Goal: Task Accomplishment & Management: Use online tool/utility

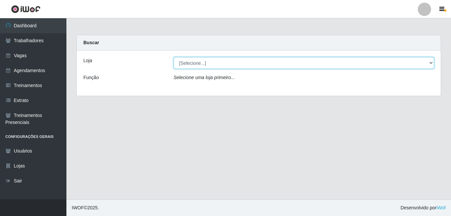
click at [363, 67] on select "[Selecione...] Extremoz Supermercados" at bounding box center [304, 63] width 260 height 12
select select "519"
click at [174, 57] on select "[Selecione...] Extremoz Supermercados" at bounding box center [304, 63] width 260 height 12
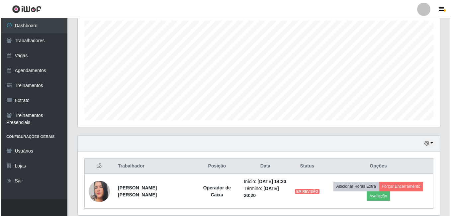
scroll to position [141, 0]
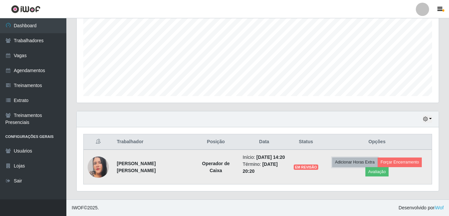
click at [343, 163] on button "Adicionar Horas Extra" at bounding box center [354, 161] width 45 height 9
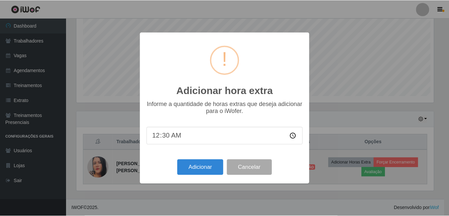
scroll to position [138, 359]
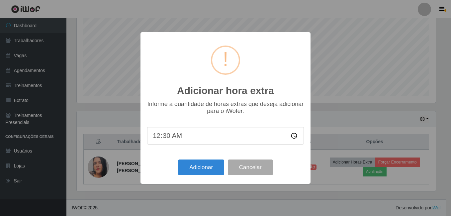
click at [331, 194] on div "Adicionar hora extra × Informe a quantidade de horas extras que deseja adiciona…" at bounding box center [225, 108] width 451 height 216
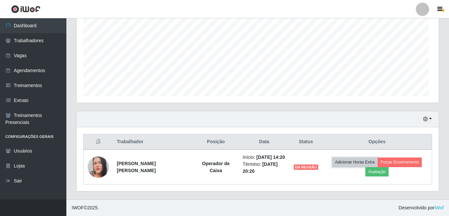
scroll to position [138, 362]
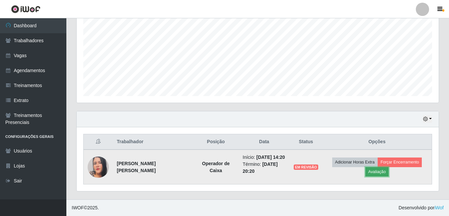
click at [375, 175] on button "Avaliação" at bounding box center [377, 171] width 24 height 9
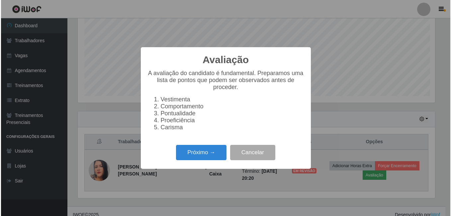
scroll to position [138, 359]
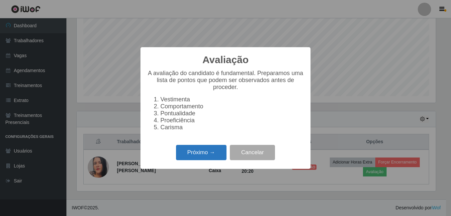
click at [189, 151] on button "Próximo →" at bounding box center [201, 153] width 50 height 16
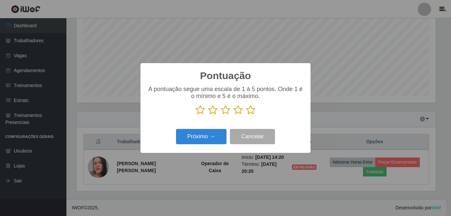
scroll to position [331654, 331433]
click at [198, 109] on icon at bounding box center [199, 110] width 9 height 10
click at [195, 115] on input "radio" at bounding box center [195, 115] width 0 height 0
click at [202, 139] on button "Próximo →" at bounding box center [201, 137] width 50 height 16
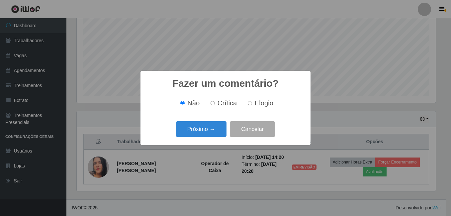
click at [215, 105] on input "Crítica" at bounding box center [212, 103] width 4 height 4
radio input "true"
click at [187, 103] on span "Não" at bounding box center [193, 102] width 12 height 7
click at [184, 103] on input "Não" at bounding box center [182, 103] width 4 height 4
radio input "true"
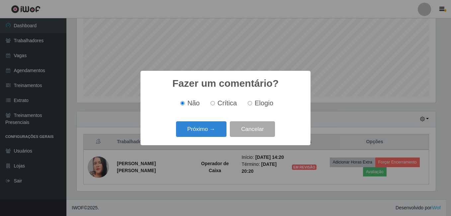
click at [219, 103] on span "Crítica" at bounding box center [227, 102] width 20 height 7
click at [215, 103] on input "Crítica" at bounding box center [212, 103] width 4 height 4
radio input "true"
click at [214, 135] on button "Próximo →" at bounding box center [201, 129] width 50 height 16
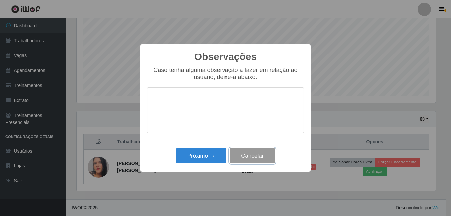
click at [251, 157] on button "Cancelar" at bounding box center [252, 156] width 45 height 16
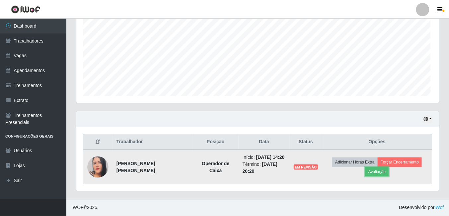
scroll to position [138, 362]
click at [370, 172] on button "Avaliação" at bounding box center [377, 171] width 24 height 9
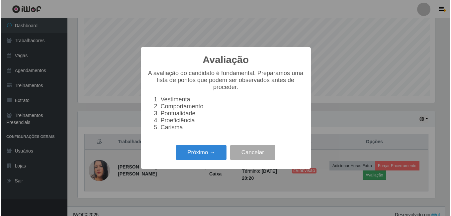
scroll to position [138, 359]
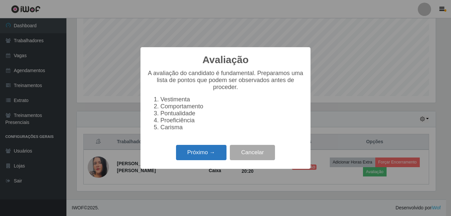
click at [181, 150] on button "Próximo →" at bounding box center [201, 153] width 50 height 16
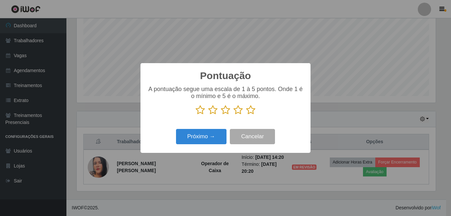
scroll to position [331654, 331433]
click at [200, 109] on icon at bounding box center [199, 110] width 9 height 10
click at [195, 115] on input "radio" at bounding box center [195, 115] width 0 height 0
click at [196, 130] on button "Próximo →" at bounding box center [201, 137] width 50 height 16
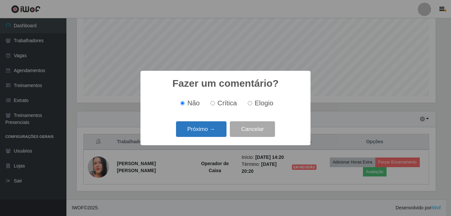
click at [189, 131] on button "Próximo →" at bounding box center [201, 129] width 50 height 16
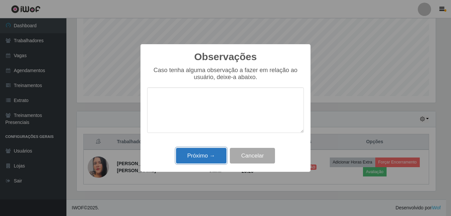
click at [197, 158] on button "Próximo →" at bounding box center [201, 156] width 50 height 16
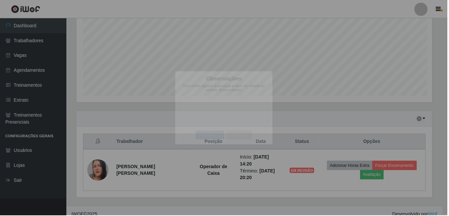
scroll to position [138, 362]
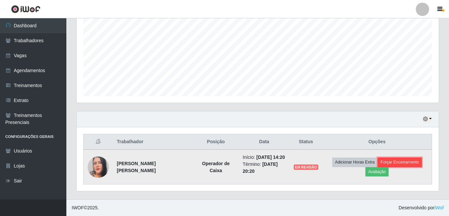
click at [391, 164] on button "Forçar Encerramento" at bounding box center [400, 161] width 44 height 9
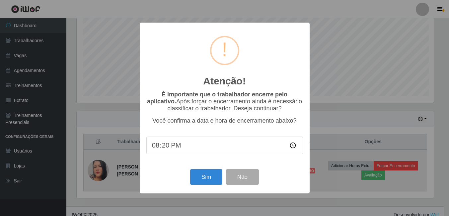
scroll to position [138, 359]
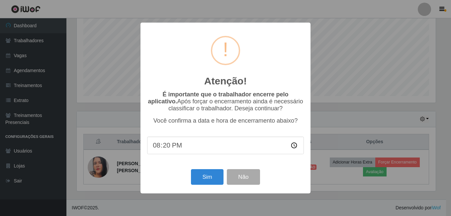
click at [182, 147] on input "20:20" at bounding box center [225, 145] width 157 height 18
click at [167, 145] on input "20:20" at bounding box center [225, 145] width 157 height 18
type input "20:32"
click at [198, 184] on button "Sim" at bounding box center [207, 177] width 32 height 16
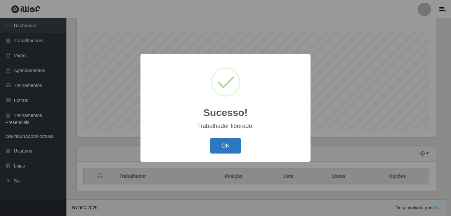
click at [216, 153] on button "OK" at bounding box center [225, 146] width 31 height 16
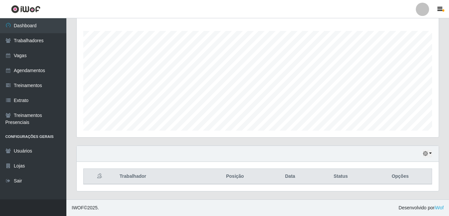
scroll to position [0, 0]
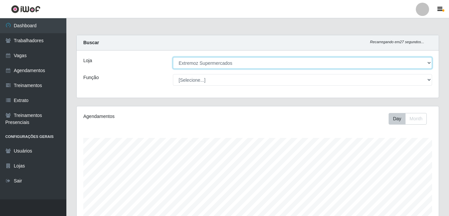
click at [381, 63] on select "[Selecione...] Extremoz Supermercados" at bounding box center [302, 63] width 259 height 12
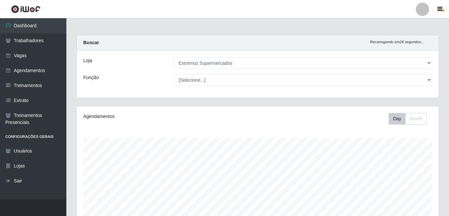
click at [314, 107] on div "Agendamentos Day Month" at bounding box center [258, 175] width 362 height 138
